Goal: Task Accomplishment & Management: Manage account settings

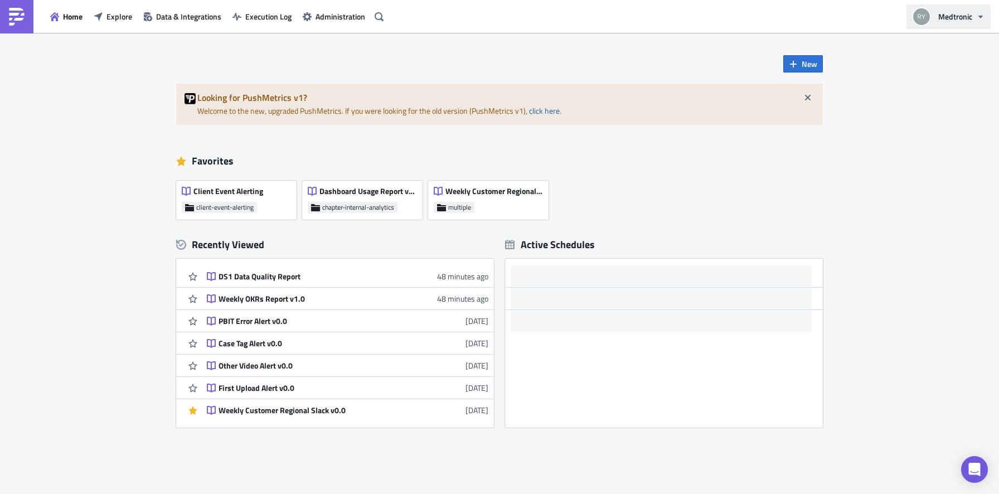
click at [955, 10] on button "Medtronic" at bounding box center [948, 16] width 84 height 25
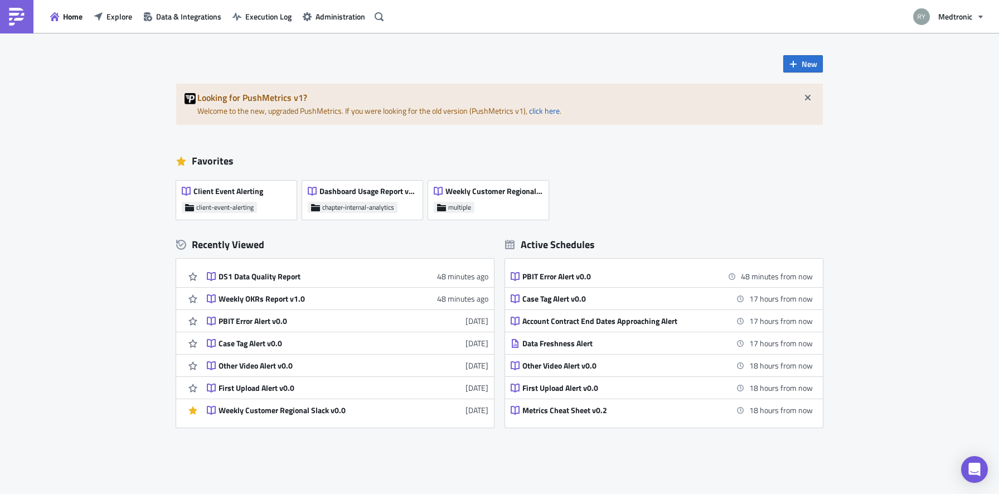
click at [829, 184] on div "Client Event Alerting client-event-alerting Dashboard Usage Report v0.0 chapter…" at bounding box center [505, 197] width 658 height 45
click at [336, 30] on div "Home Explore Data & Integrations Execution Log Administration" at bounding box center [193, 16] width 387 height 33
click at [336, 25] on div "Home Explore Data & Integrations Execution Log Administration" at bounding box center [193, 16] width 387 height 33
click at [943, 21] on span "Medtronic" at bounding box center [955, 17] width 34 height 12
click at [279, 17] on span "Execution Log" at bounding box center [268, 17] width 46 height 12
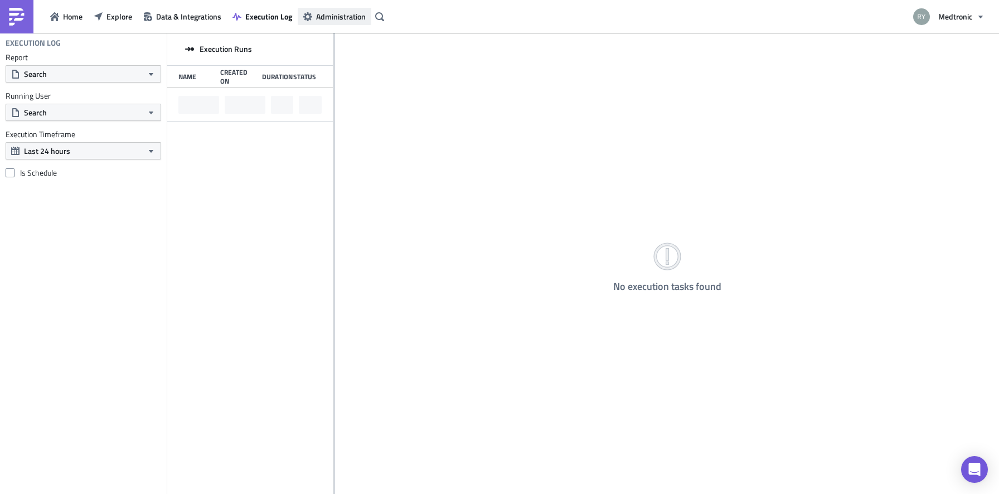
click at [328, 19] on span "Administration" at bounding box center [341, 17] width 50 height 12
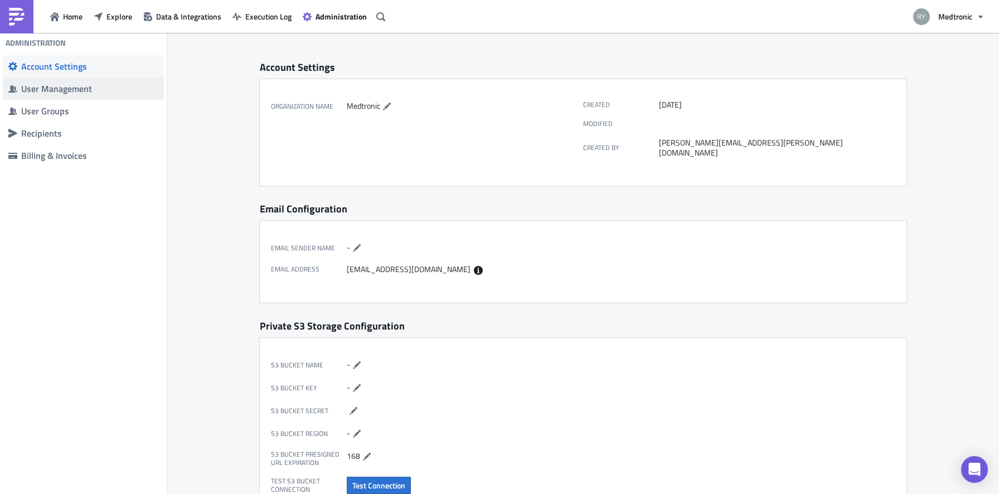
click at [45, 89] on div "User Management" at bounding box center [89, 88] width 137 height 11
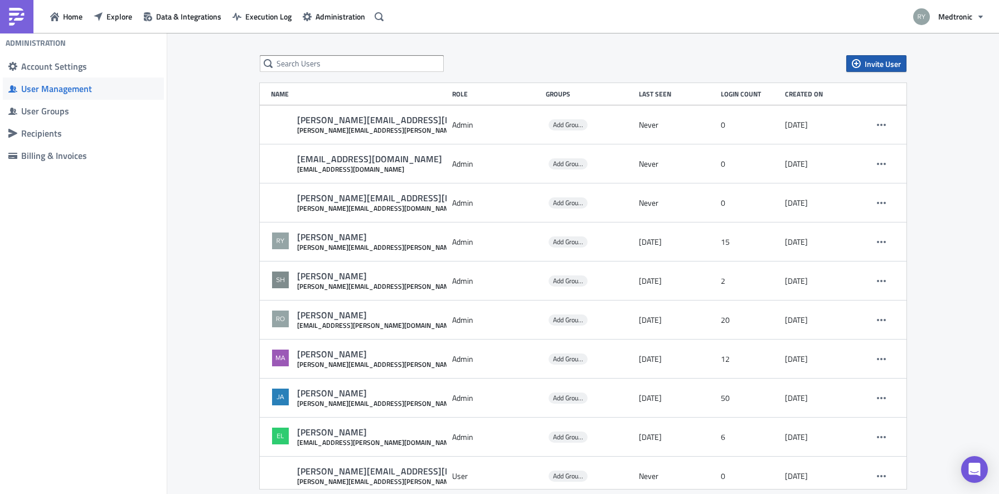
click at [886, 70] on button "Invite User" at bounding box center [876, 63] width 60 height 17
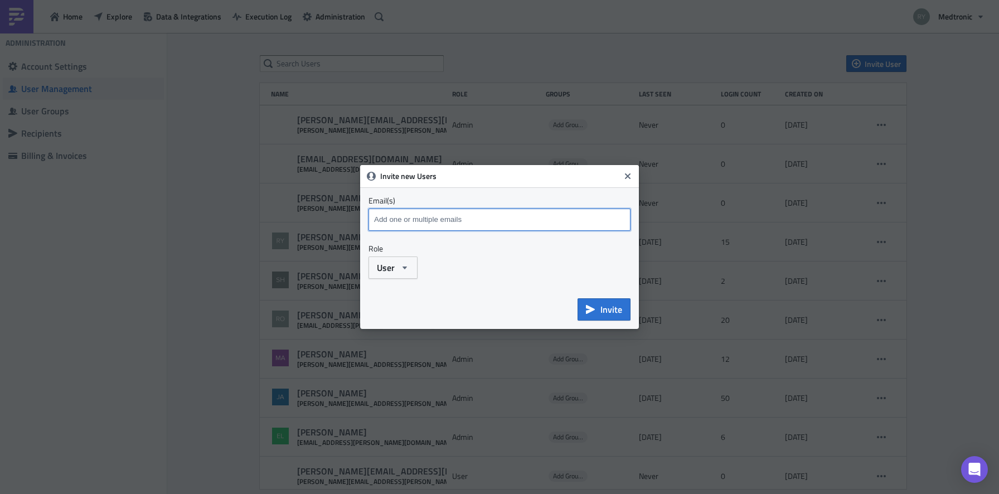
click at [506, 219] on input at bounding box center [500, 219] width 259 height 17
type input "[PERSON_NAME][EMAIL_ADDRESS][DOMAIN_NAME]"
click at [375, 274] on button "User" at bounding box center [392, 267] width 49 height 22
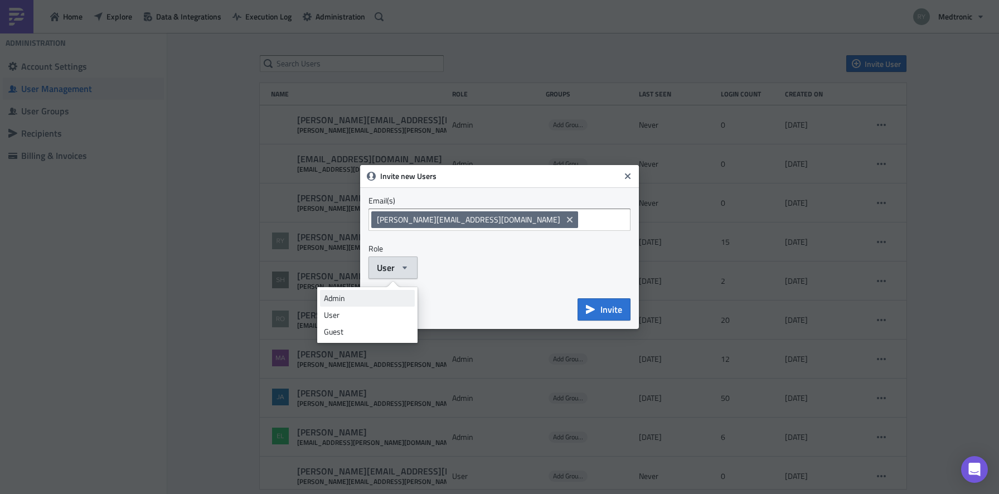
click at [358, 295] on div "Admin" at bounding box center [367, 298] width 87 height 11
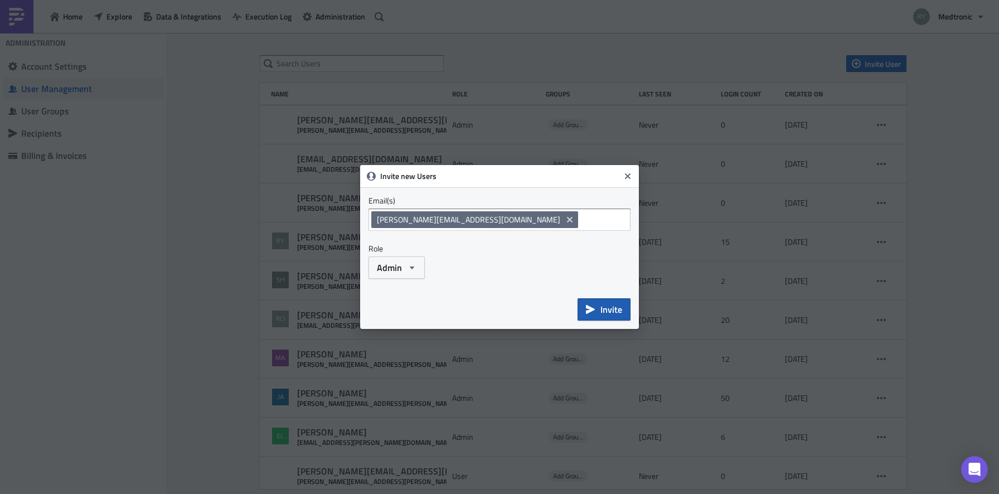
click at [608, 309] on span "Invite" at bounding box center [611, 309] width 22 height 13
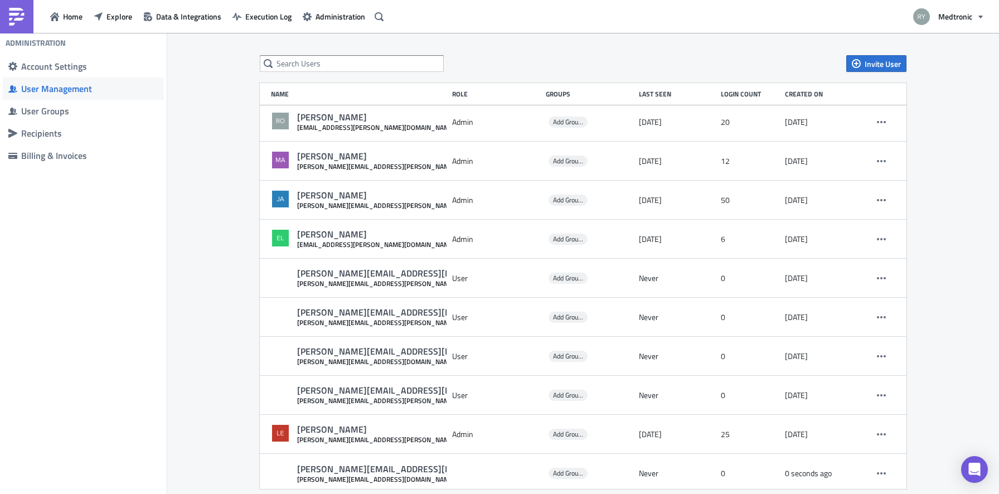
scroll to position [197, 0]
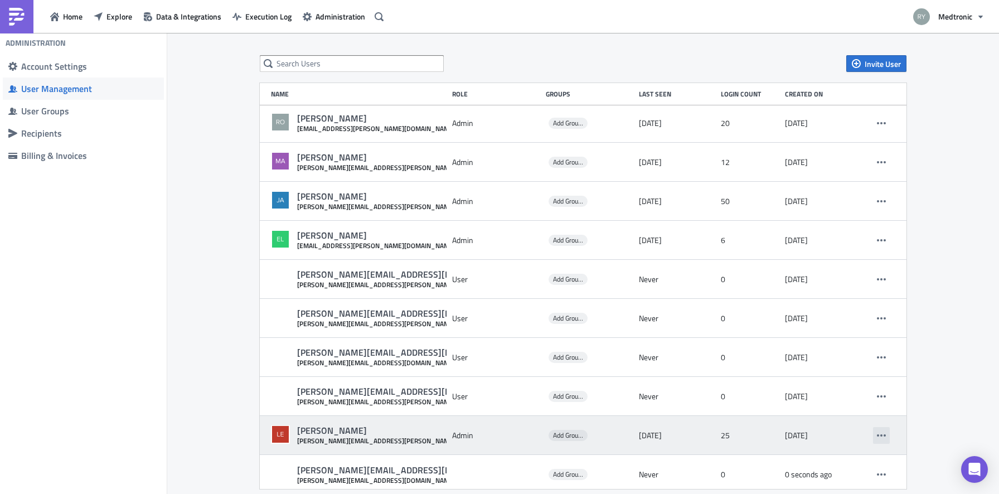
click at [877, 436] on icon "button" at bounding box center [881, 435] width 9 height 9
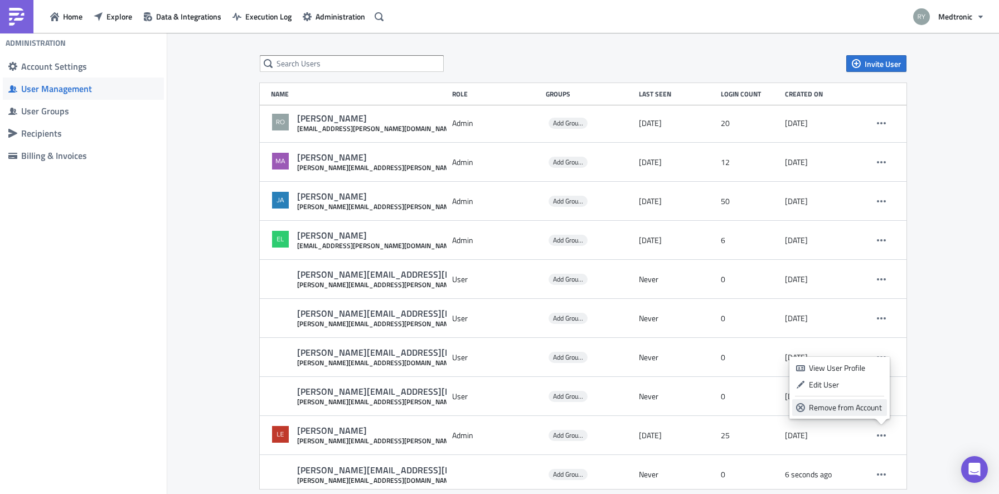
click at [834, 405] on div "Remove from Account" at bounding box center [846, 407] width 74 height 11
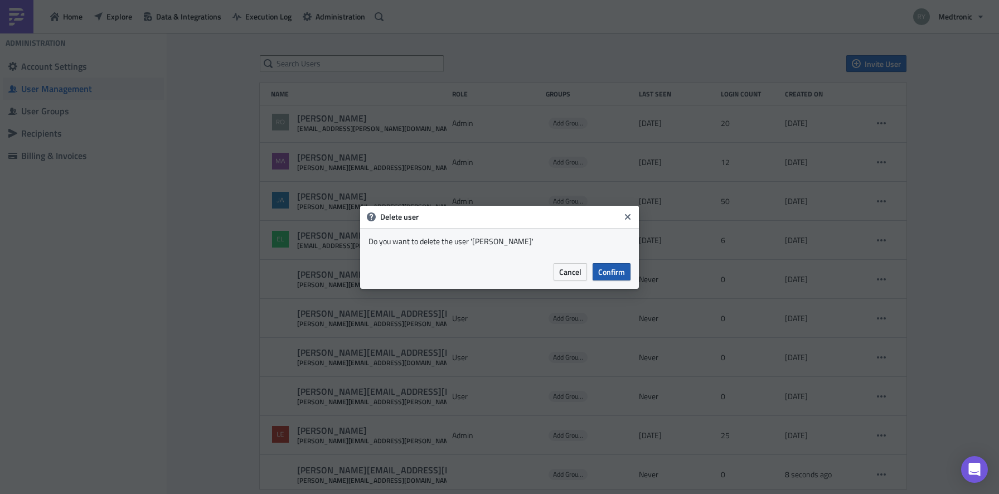
click at [610, 273] on span "Confirm" at bounding box center [611, 272] width 27 height 12
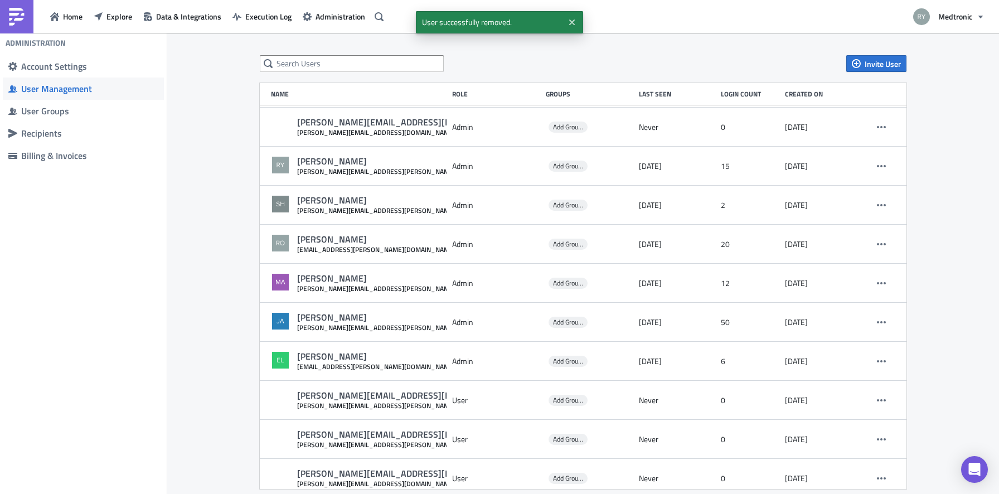
scroll to position [76, 0]
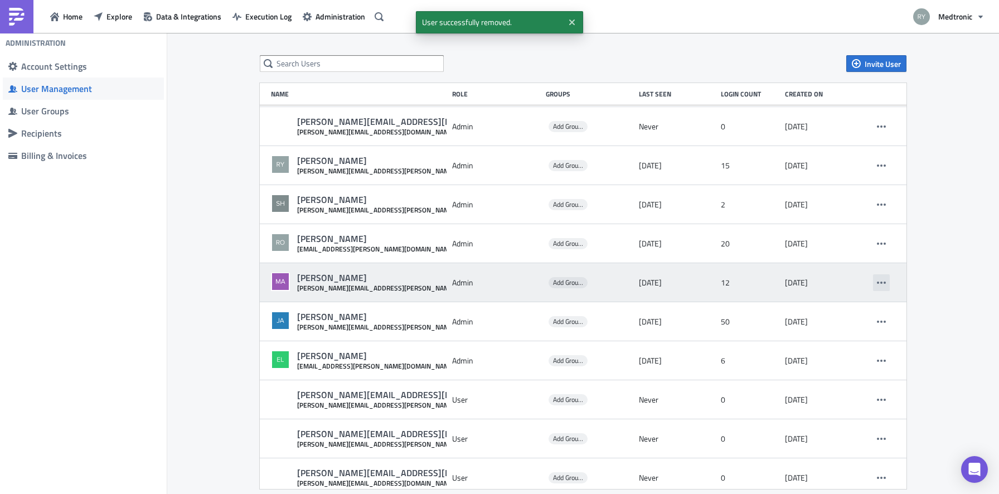
click at [883, 279] on icon "button" at bounding box center [881, 282] width 9 height 9
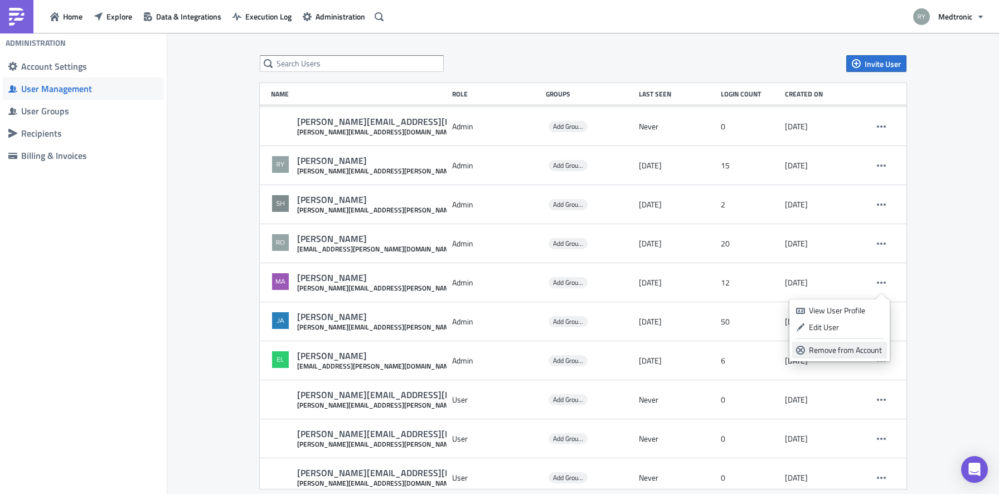
click at [819, 346] on div "Remove from Account" at bounding box center [846, 350] width 74 height 11
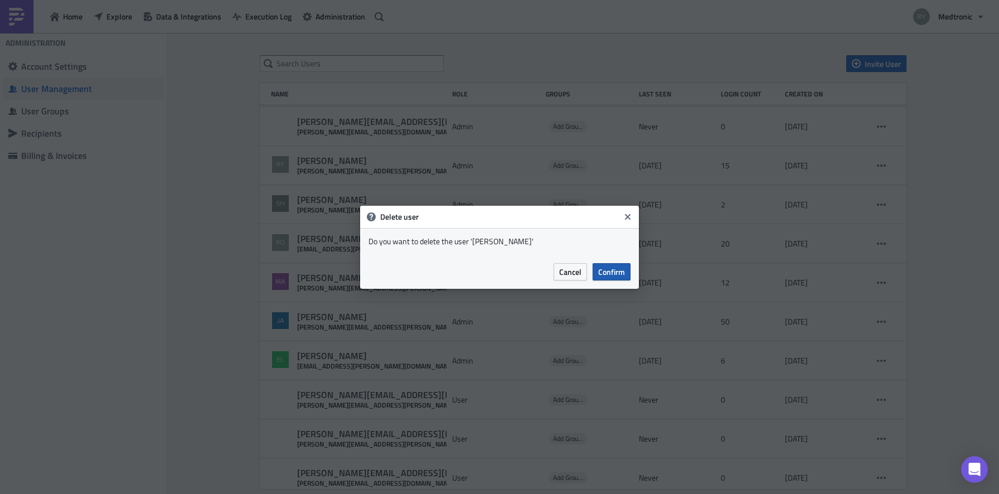
click at [614, 266] on span "Confirm" at bounding box center [611, 272] width 27 height 12
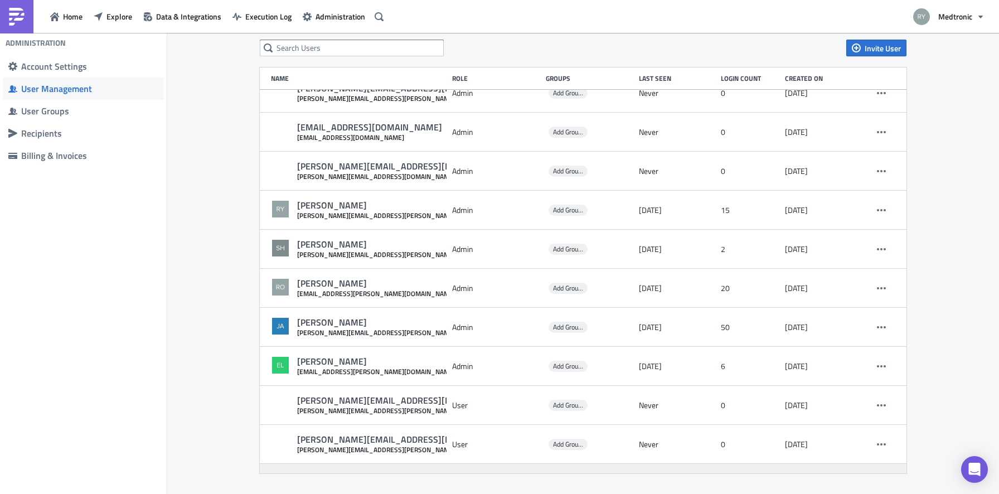
scroll to position [0, 0]
